Goal: Information Seeking & Learning: Check status

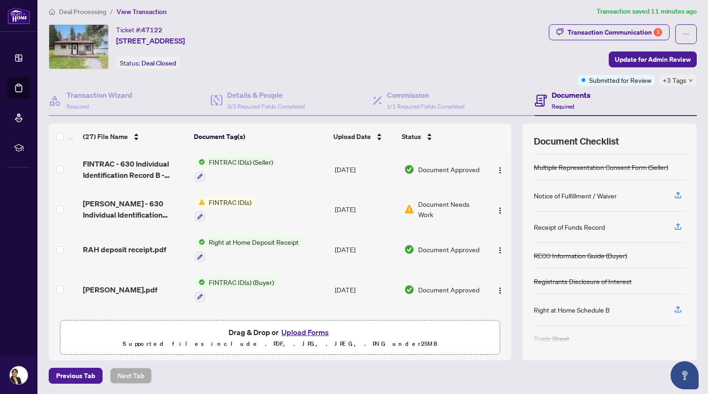
scroll to position [546, 0]
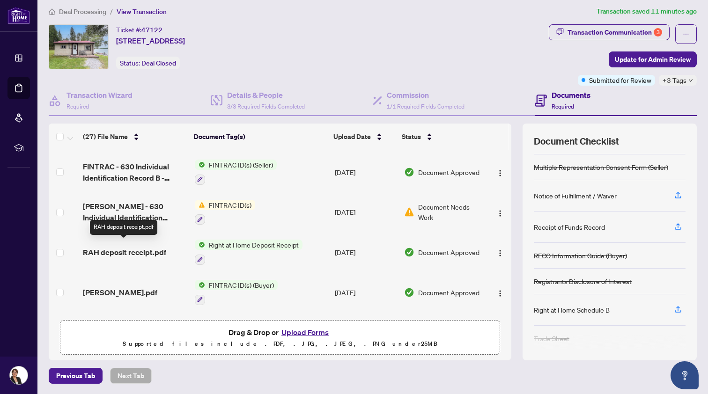
click at [120, 247] on span "RAH deposit receipt.pdf" at bounding box center [124, 252] width 83 height 11
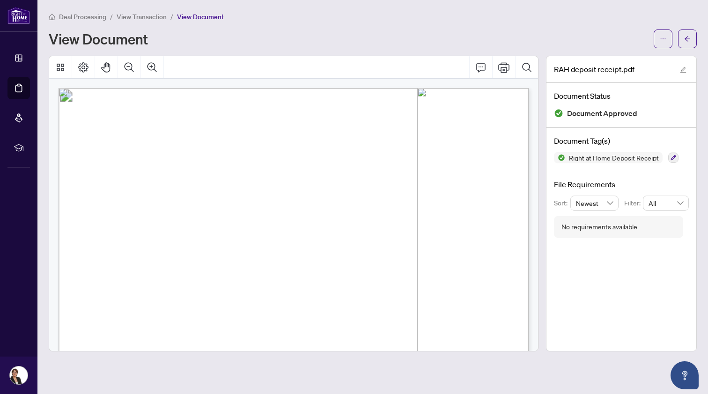
click at [139, 15] on span "View Transaction" at bounding box center [142, 17] width 50 height 8
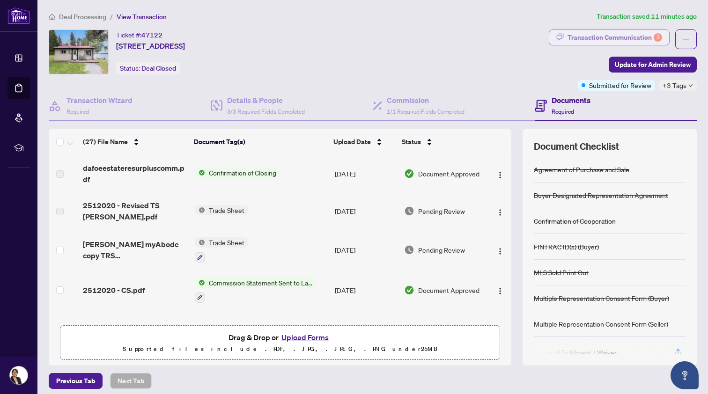
click at [621, 38] on div "Transaction Communication 3" at bounding box center [614, 37] width 95 height 15
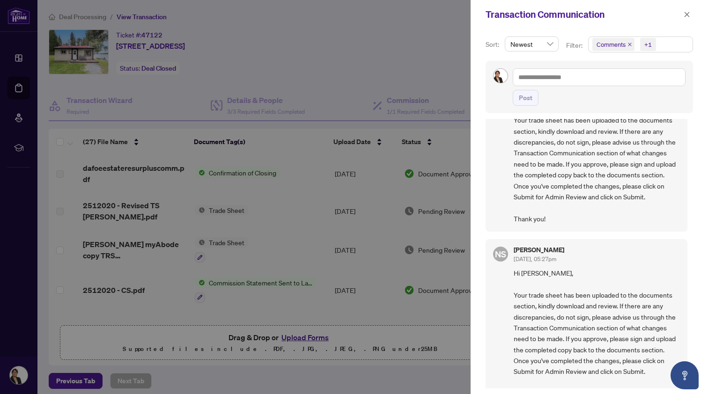
scroll to position [822, 0]
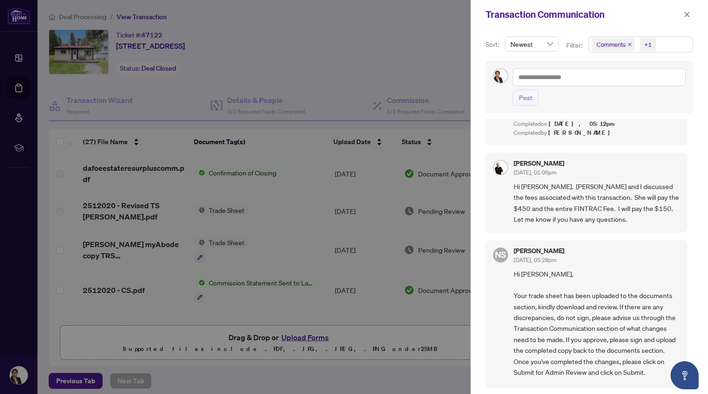
click at [378, 36] on div at bounding box center [354, 197] width 708 height 394
click at [684, 13] on icon "close" at bounding box center [686, 14] width 5 height 5
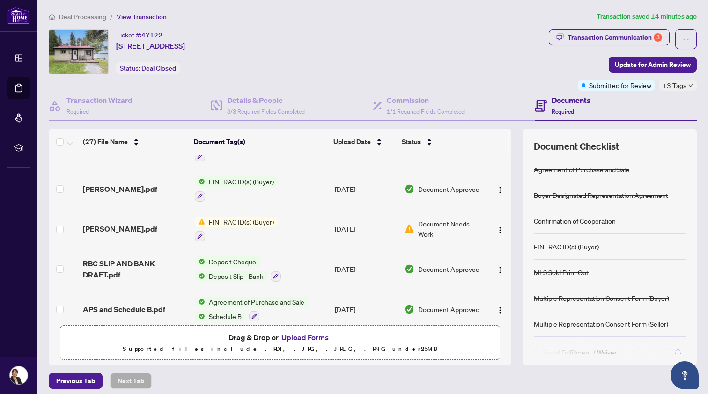
scroll to position [662, 0]
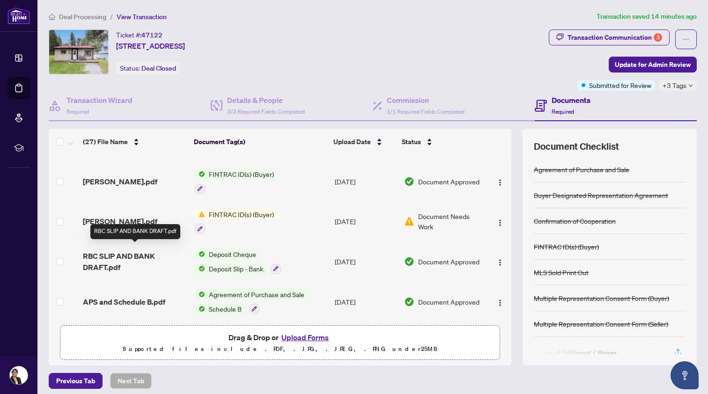
click at [139, 250] on span "RBC SLIP AND BANK DRAFT.pdf" at bounding box center [135, 261] width 104 height 22
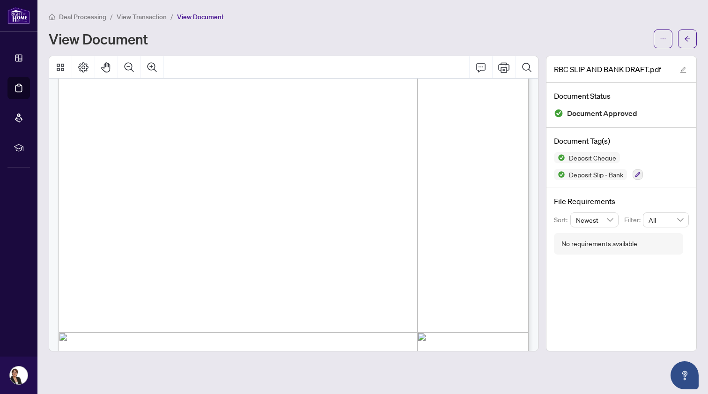
scroll to position [112, 0]
click at [156, 15] on span "View Transaction" at bounding box center [142, 17] width 50 height 8
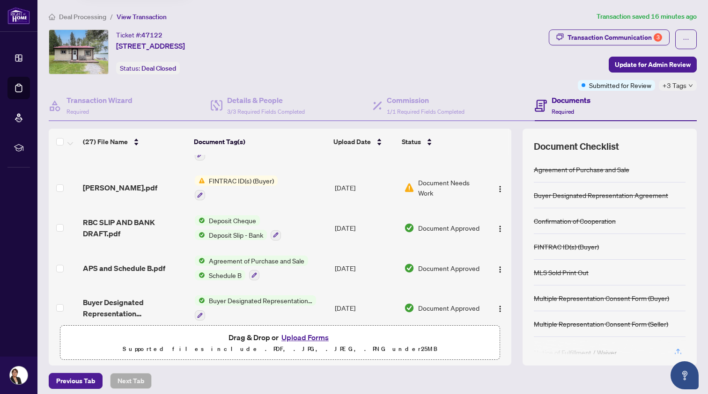
scroll to position [701, 0]
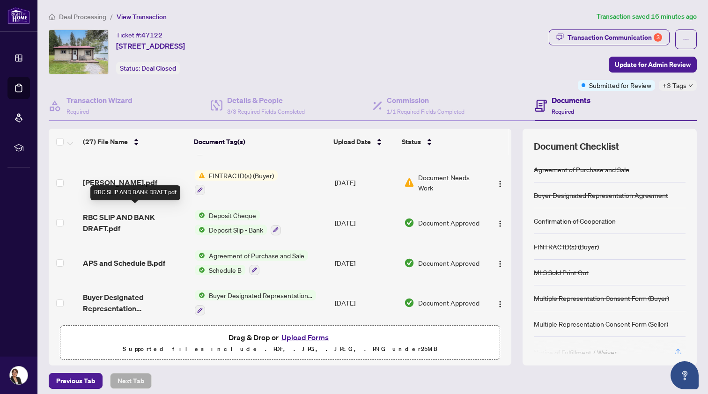
click at [100, 213] on span "RBC SLIP AND BANK DRAFT.pdf" at bounding box center [135, 223] width 104 height 22
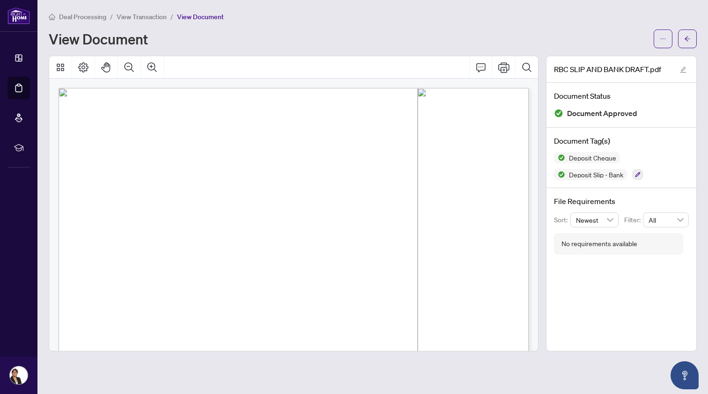
click at [150, 17] on span "View Transaction" at bounding box center [142, 17] width 50 height 8
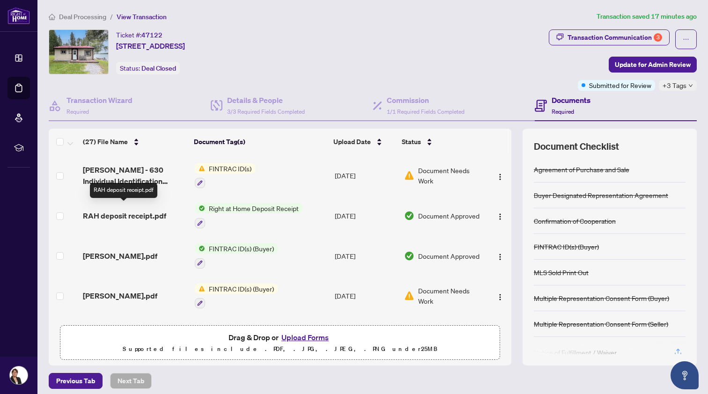
scroll to position [589, 0]
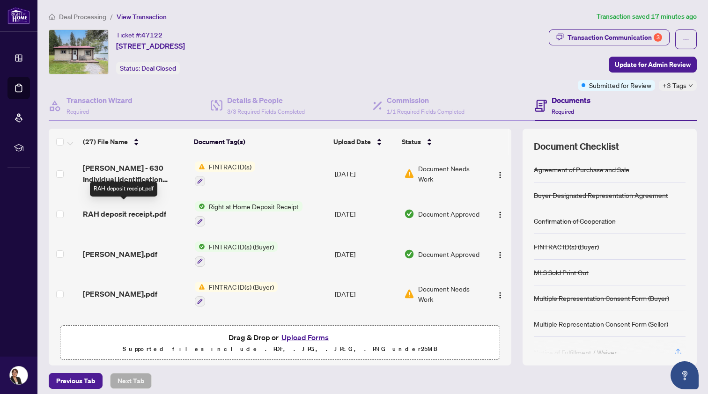
click at [142, 208] on span "RAH deposit receipt.pdf" at bounding box center [124, 213] width 83 height 11
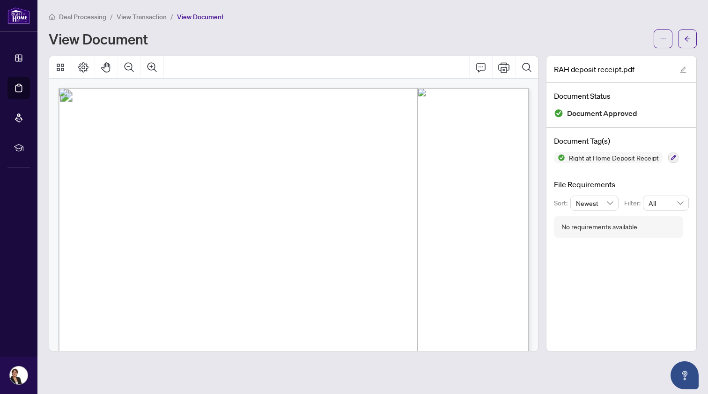
click at [93, 14] on span "Deal Processing" at bounding box center [82, 17] width 47 height 8
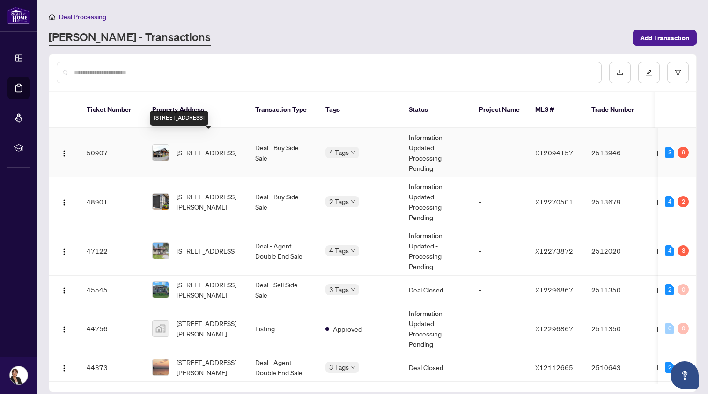
click at [203, 147] on span "109387A Highway 7, Tweed, Ontario K0K 3J0, Canada" at bounding box center [206, 152] width 60 height 10
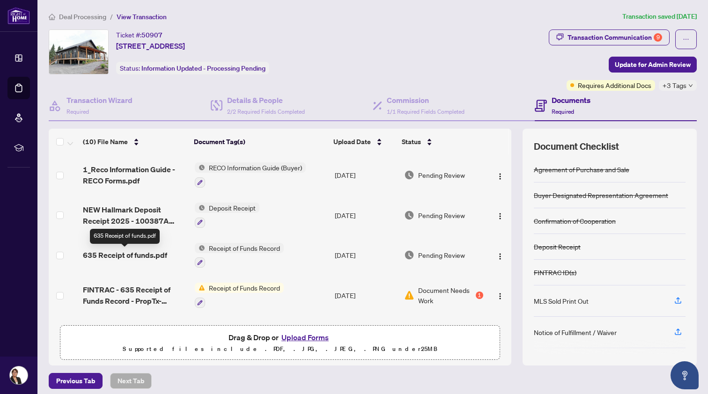
click at [147, 257] on span "635 Receipt of funds.pdf" at bounding box center [125, 254] width 84 height 11
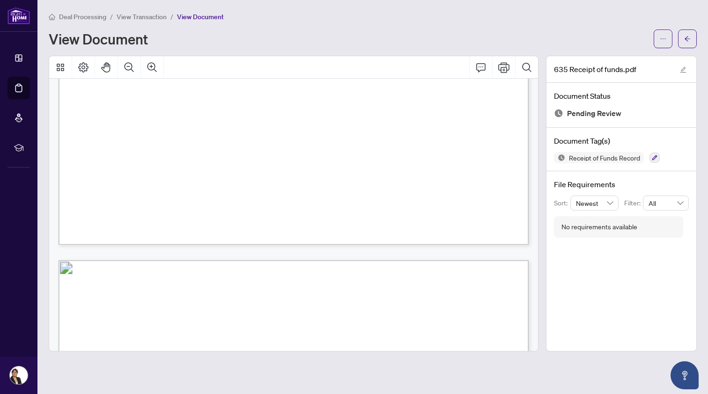
scroll to position [677, 0]
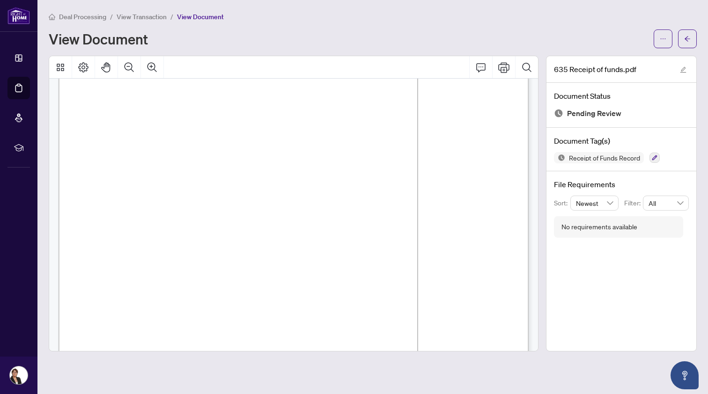
click at [95, 17] on span "Deal Processing" at bounding box center [82, 17] width 47 height 8
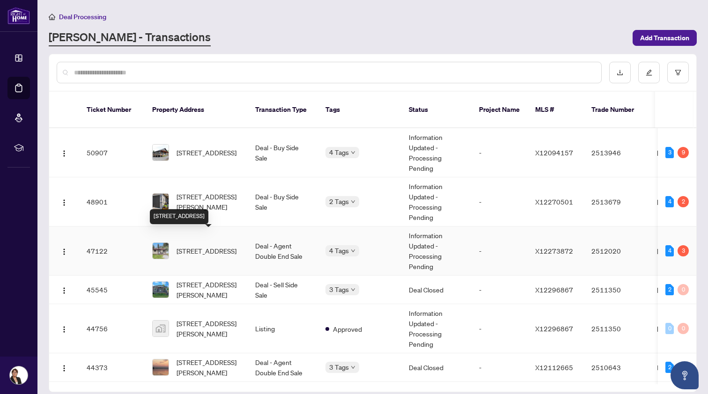
click at [181, 246] on span "[STREET_ADDRESS]" at bounding box center [206, 251] width 60 height 10
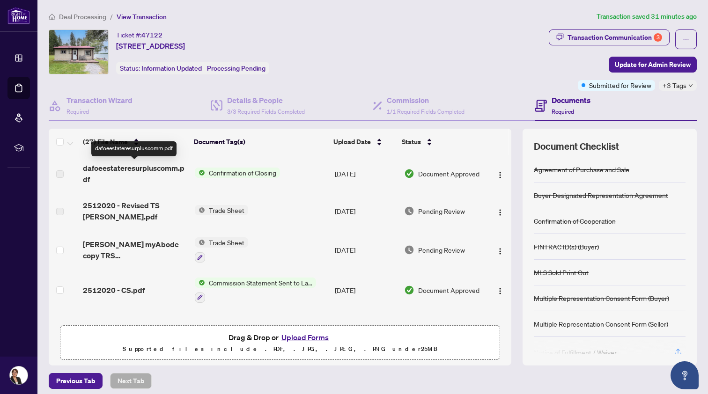
click at [157, 169] on span "dafoeestateresurpluscomm.pdf" at bounding box center [135, 173] width 104 height 22
click at [59, 174] on label at bounding box center [59, 174] width 7 height 10
click at [498, 174] on img "button" at bounding box center [499, 174] width 7 height 7
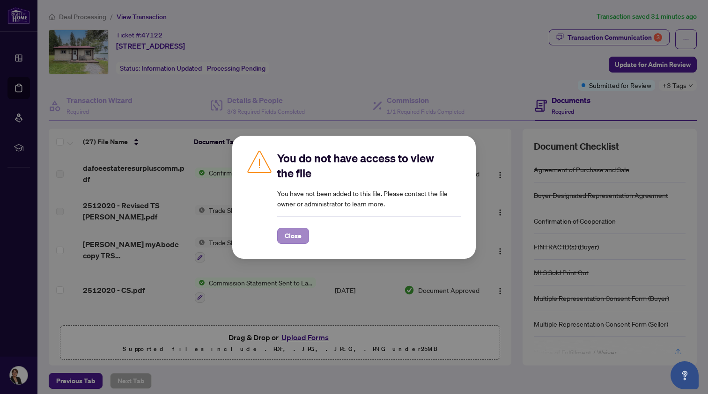
click at [296, 235] on span "Close" at bounding box center [293, 235] width 17 height 15
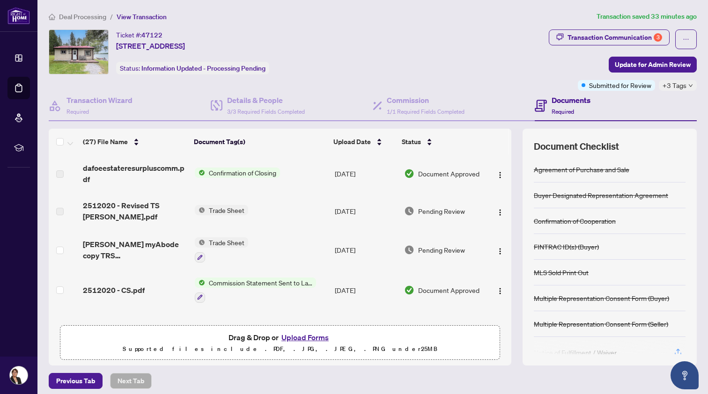
click at [262, 169] on span "Confirmation of Closing" at bounding box center [242, 173] width 75 height 10
click at [287, 148] on th "Document Tag(s)" at bounding box center [259, 142] width 139 height 26
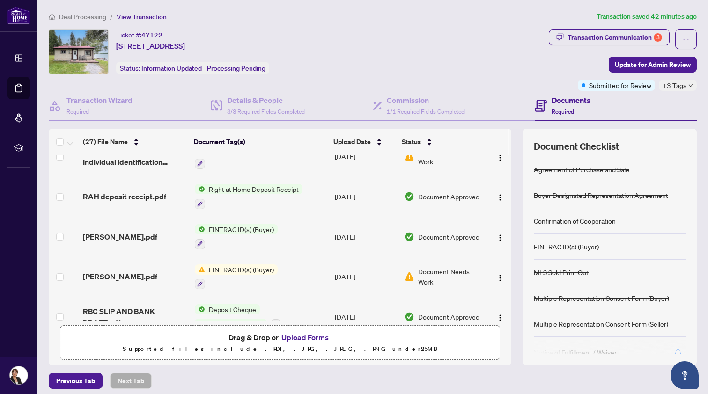
scroll to position [608, 0]
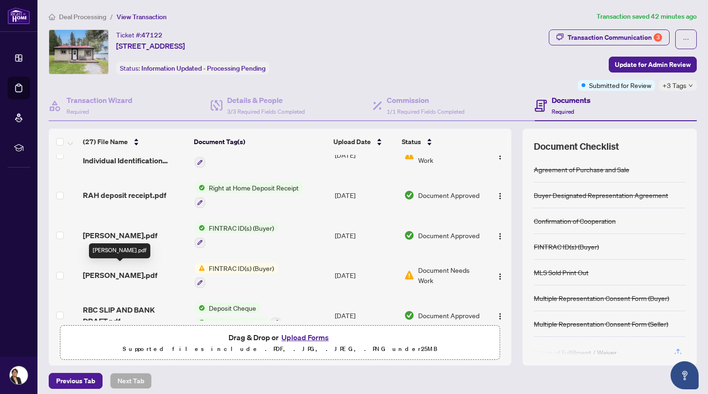
click at [128, 270] on span "[PERSON_NAME].pdf" at bounding box center [120, 275] width 74 height 11
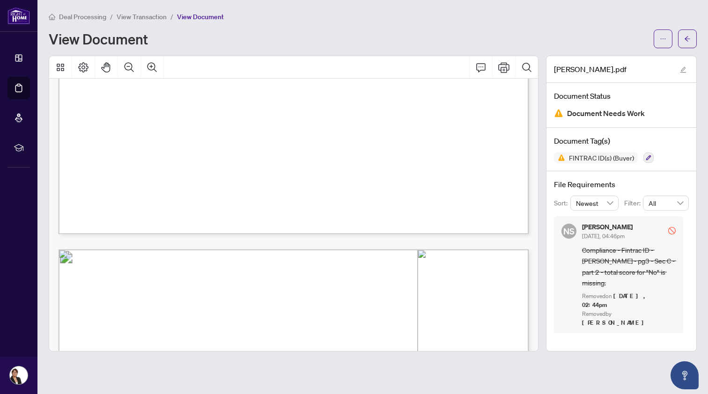
scroll to position [911, 0]
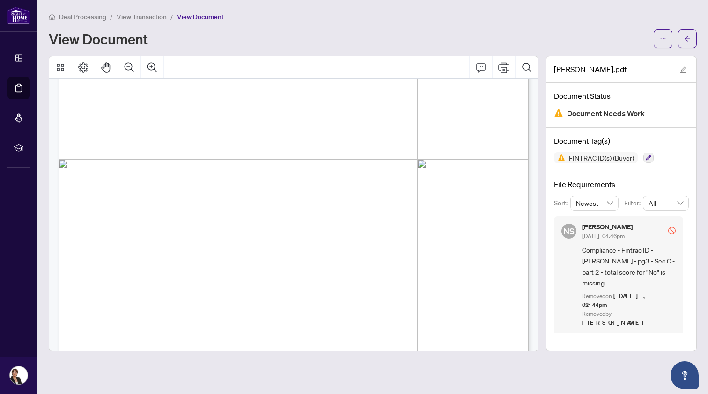
click at [150, 15] on span "View Transaction" at bounding box center [142, 17] width 50 height 8
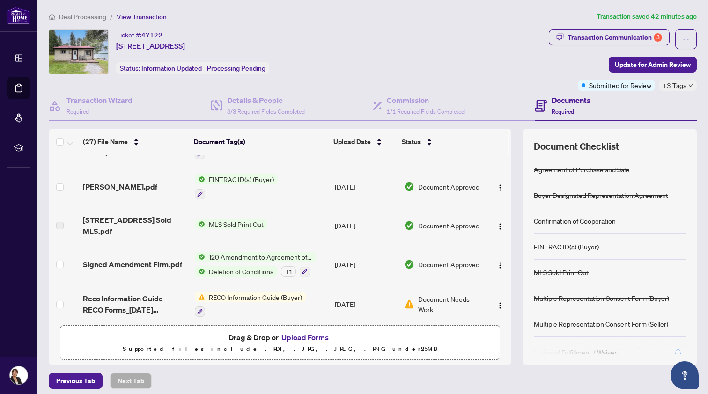
scroll to position [260, 0]
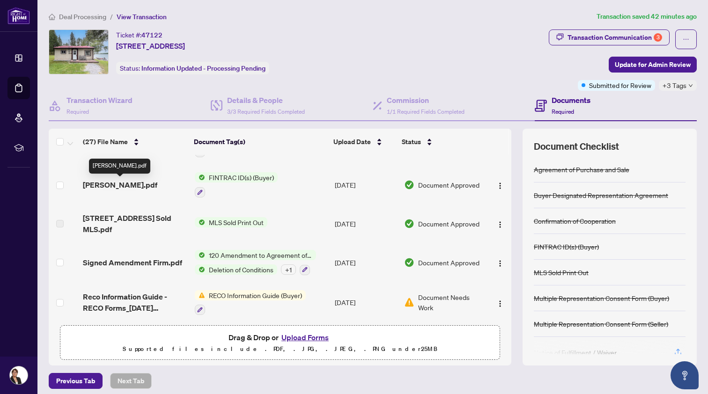
click at [115, 184] on span "[PERSON_NAME].pdf" at bounding box center [120, 184] width 74 height 11
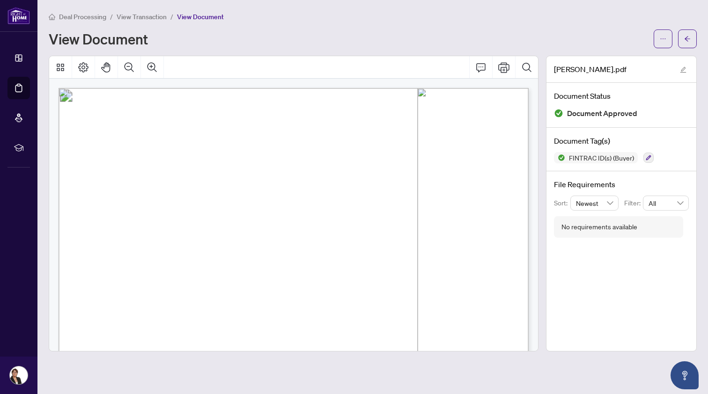
click at [81, 15] on span "Deal Processing" at bounding box center [82, 17] width 47 height 8
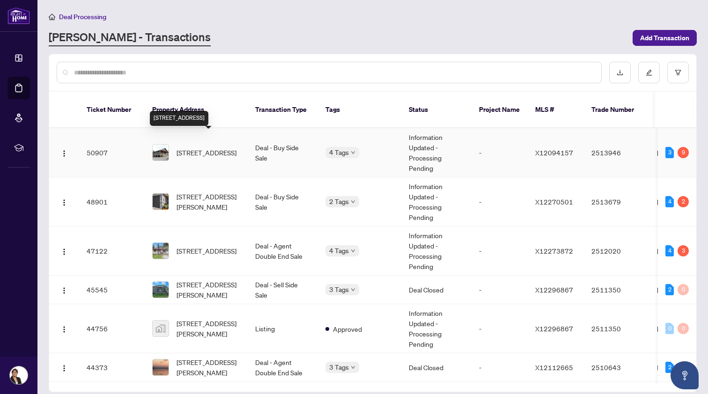
click at [201, 147] on span "109387A Highway 7, Tweed, Ontario K0K 3J0, Canada" at bounding box center [206, 152] width 60 height 10
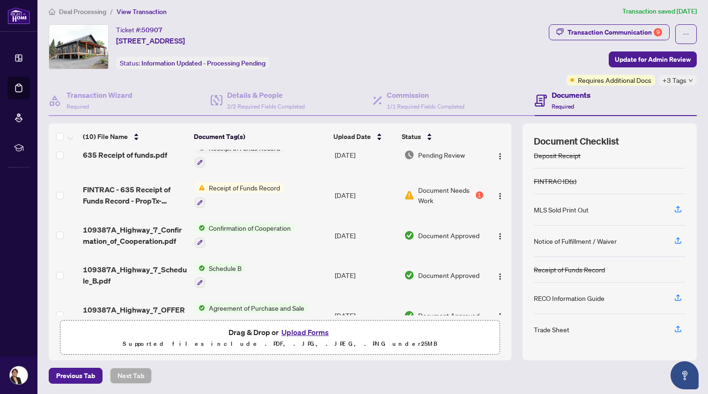
scroll to position [88, 0]
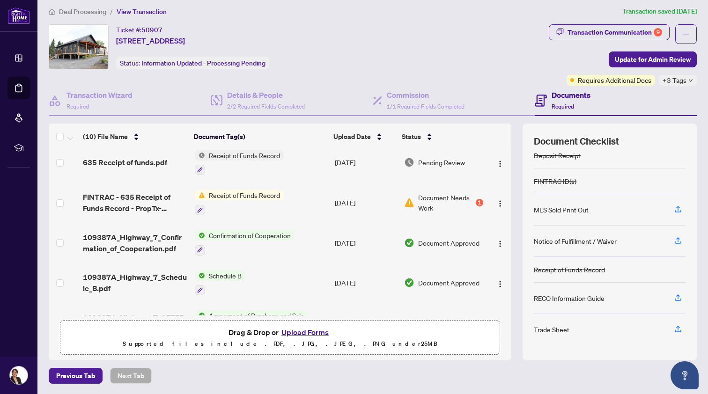
click at [437, 198] on span "Document Needs Work" at bounding box center [446, 202] width 56 height 21
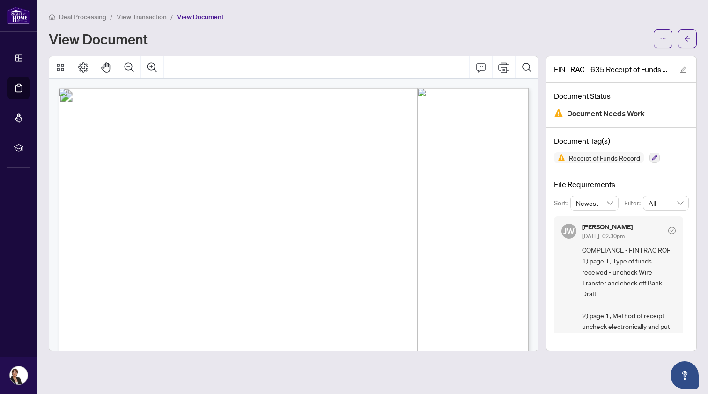
click at [141, 14] on span "View Transaction" at bounding box center [142, 17] width 50 height 8
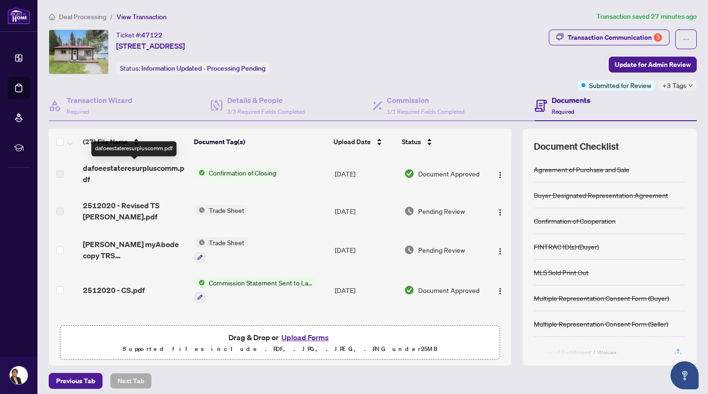
click at [151, 169] on span "dafoeestateresurpluscomm.pdf" at bounding box center [135, 173] width 104 height 22
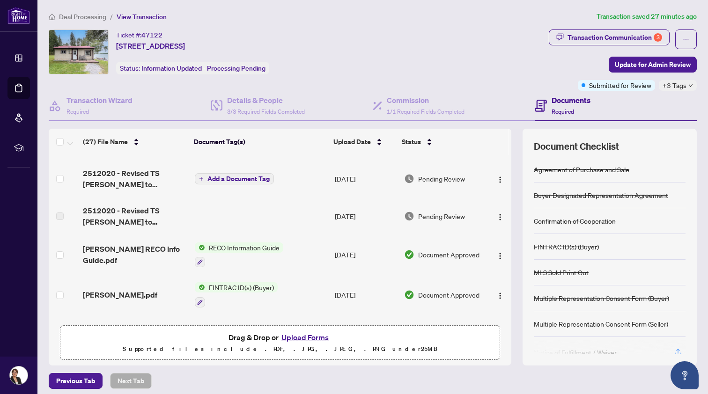
scroll to position [132, 0]
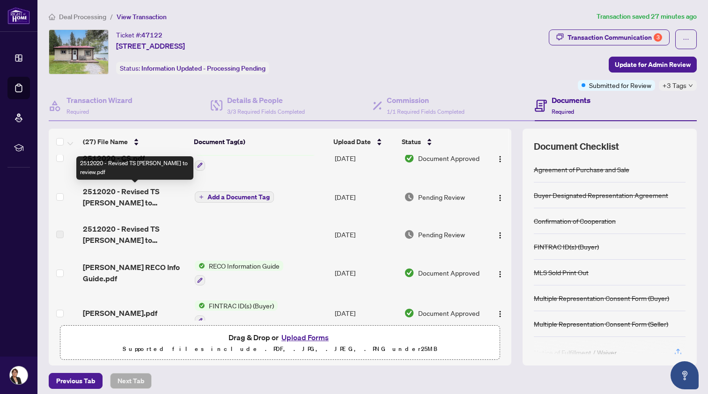
click at [143, 191] on span "2512020 - Revised TS [PERSON_NAME] to review.pdf" at bounding box center [135, 197] width 104 height 22
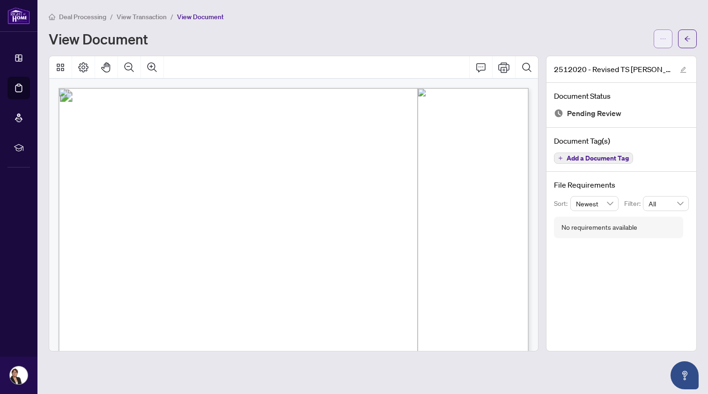
click at [661, 36] on icon "ellipsis" at bounding box center [662, 39] width 7 height 7
click at [605, 58] on span "Download" at bounding box center [628, 59] width 71 height 10
click at [128, 13] on span "View Transaction" at bounding box center [142, 17] width 50 height 8
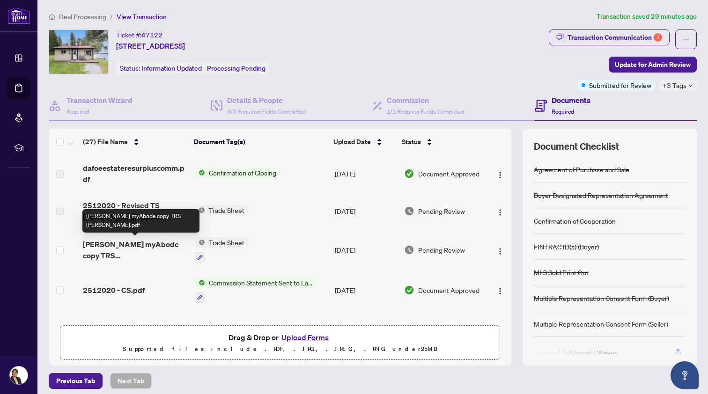
click at [132, 241] on span "[PERSON_NAME] myAbode copy TRS [PERSON_NAME].pdf" at bounding box center [135, 250] width 104 height 22
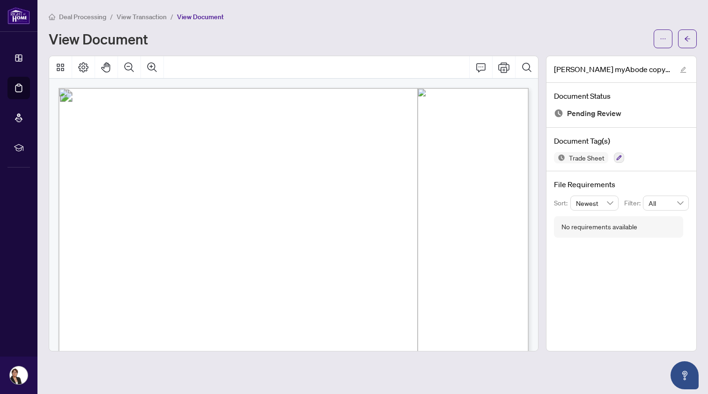
click at [149, 14] on span "View Transaction" at bounding box center [142, 17] width 50 height 8
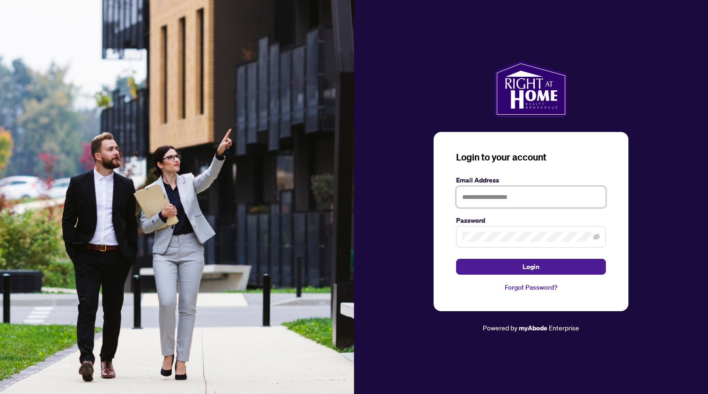
type input "**********"
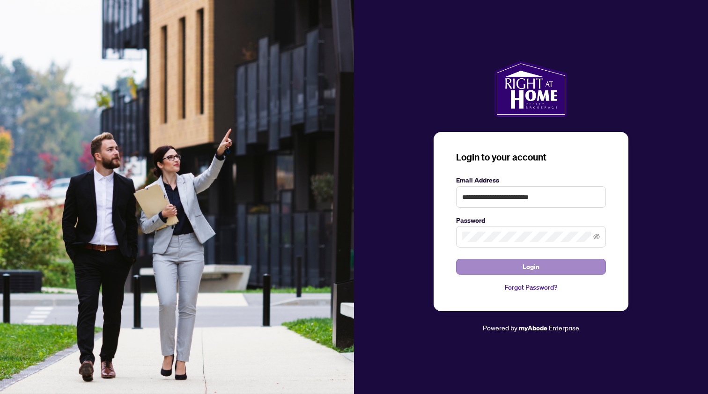
click at [497, 265] on button "Login" at bounding box center [531, 267] width 150 height 16
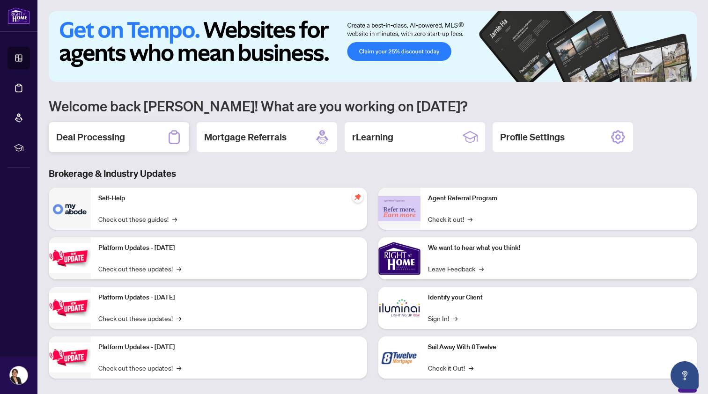
click at [107, 139] on h2 "Deal Processing" at bounding box center [90, 137] width 69 height 13
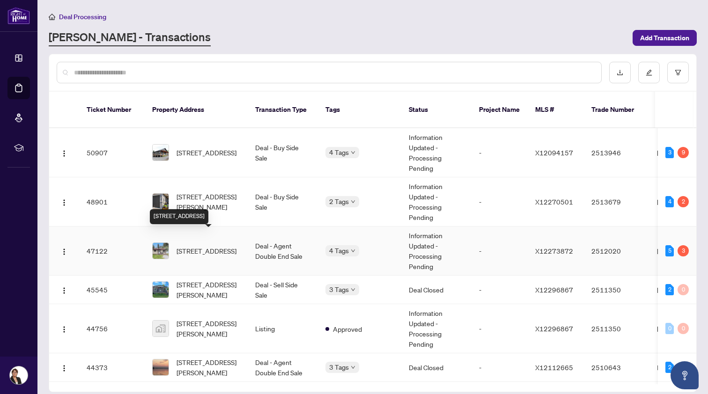
click at [188, 246] on span "[STREET_ADDRESS]" at bounding box center [206, 251] width 60 height 10
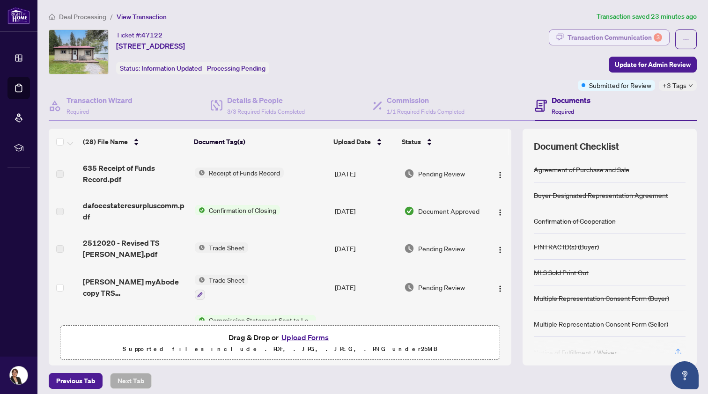
click at [632, 34] on div "Transaction Communication 3" at bounding box center [614, 37] width 95 height 15
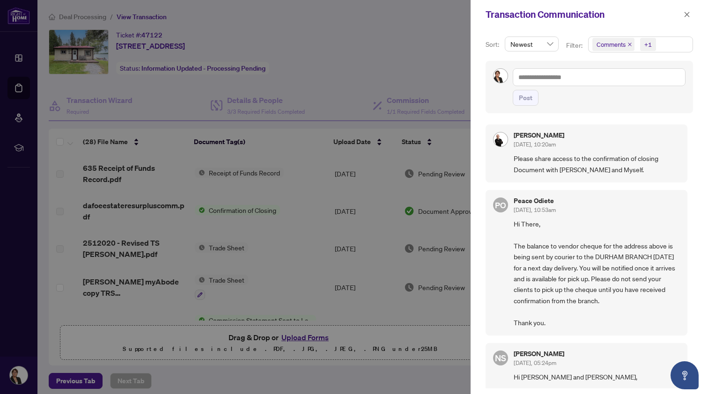
click at [400, 51] on div at bounding box center [354, 197] width 708 height 394
click at [258, 208] on div at bounding box center [354, 197] width 708 height 394
click at [686, 15] on icon "close" at bounding box center [686, 14] width 7 height 7
